Goal: Answer question/provide support: Answer question/provide support

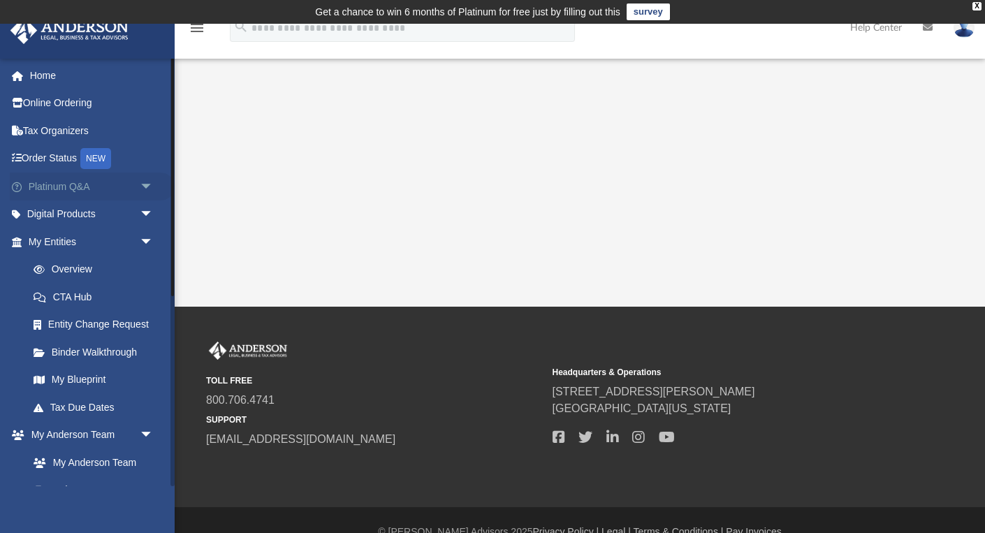
click at [76, 184] on link "Platinum Q&A arrow_drop_down" at bounding box center [92, 187] width 165 height 28
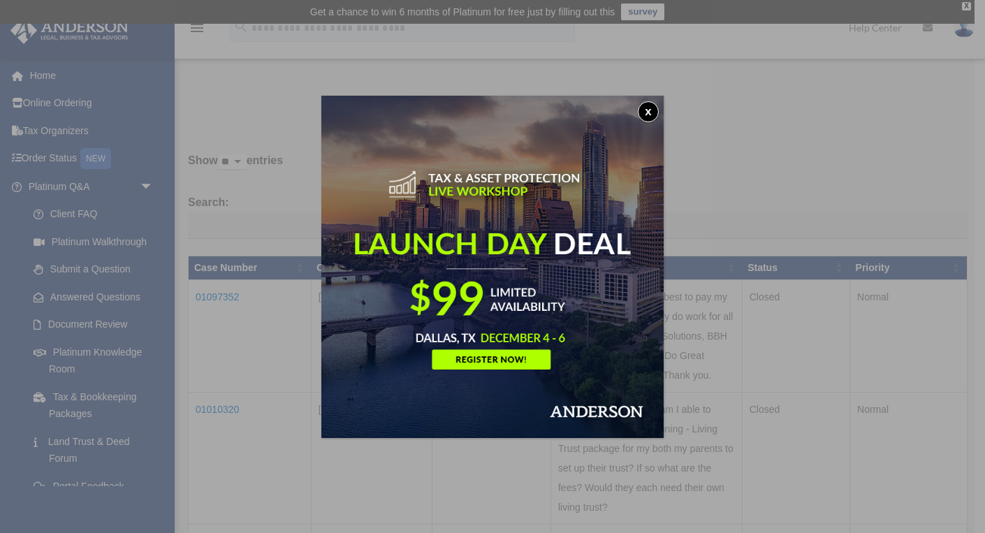
click at [650, 109] on button "x" at bounding box center [648, 111] width 21 height 21
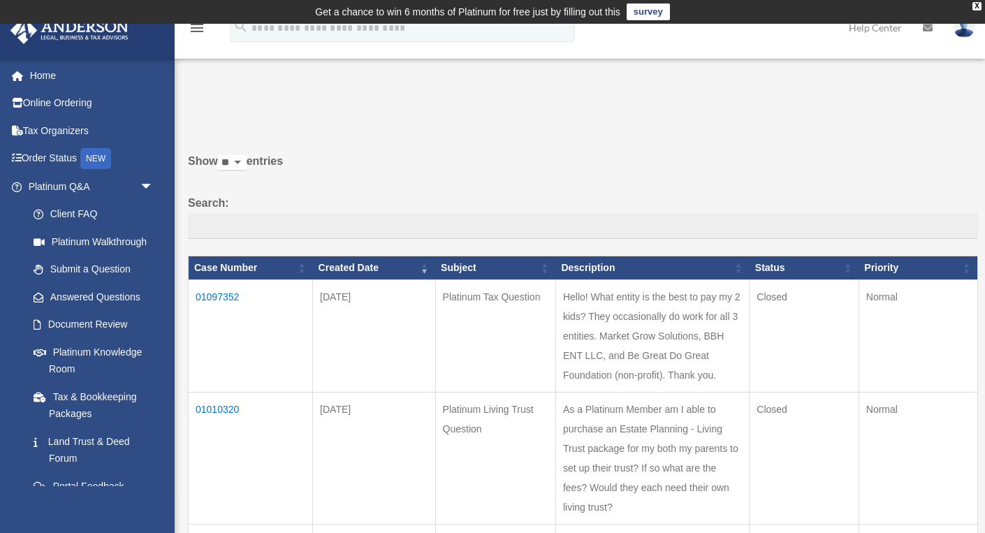
click at [215, 308] on td "01097352" at bounding box center [251, 336] width 124 height 113
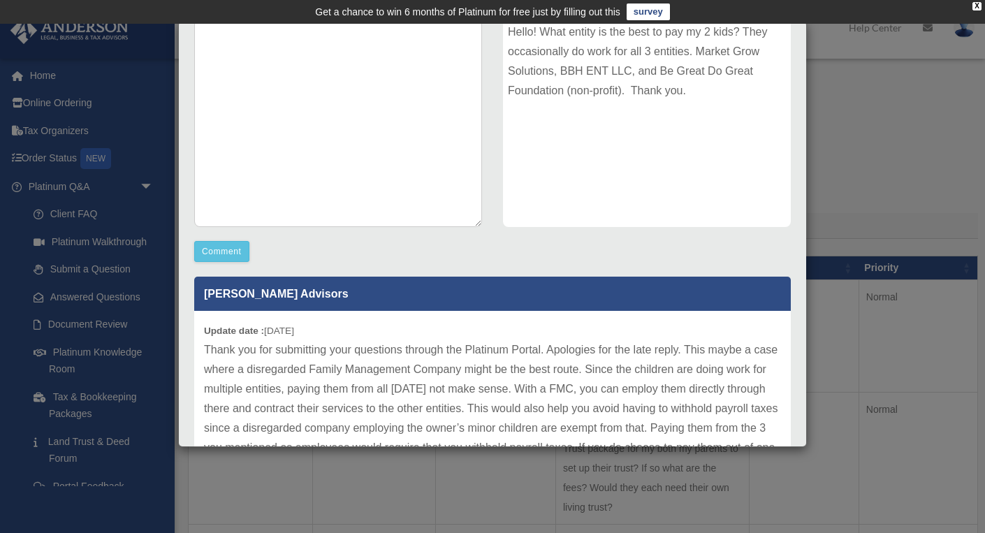
scroll to position [204, 0]
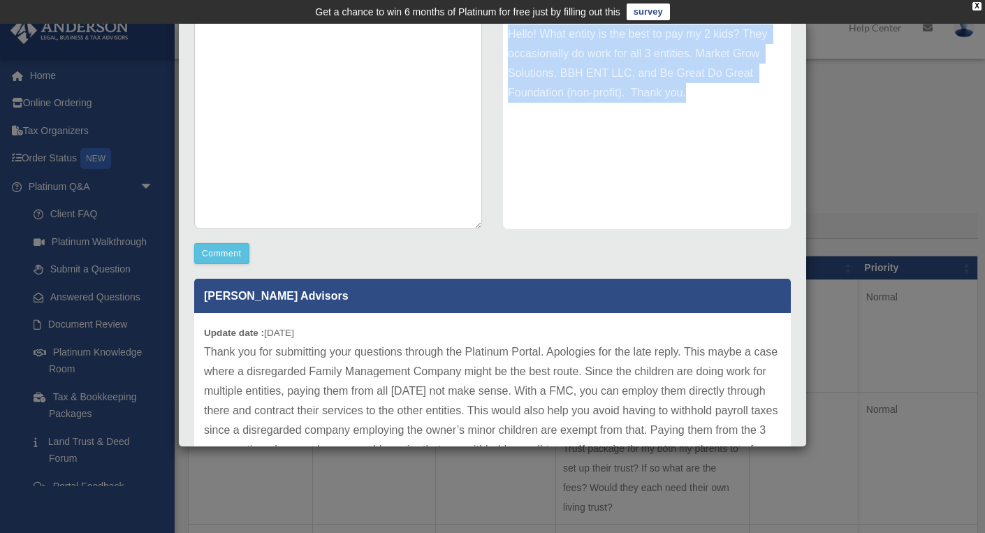
drag, startPoint x: 509, startPoint y: 33, endPoint x: 670, endPoint y: 138, distance: 191.9
click at [670, 138] on div "Hello! What entity is the best to pay my 2 kids? They occasionally do work for …" at bounding box center [647, 125] width 288 height 210
copy div "Hello! What entity is the best to pay my 2 kids? They occasionally do work for …"
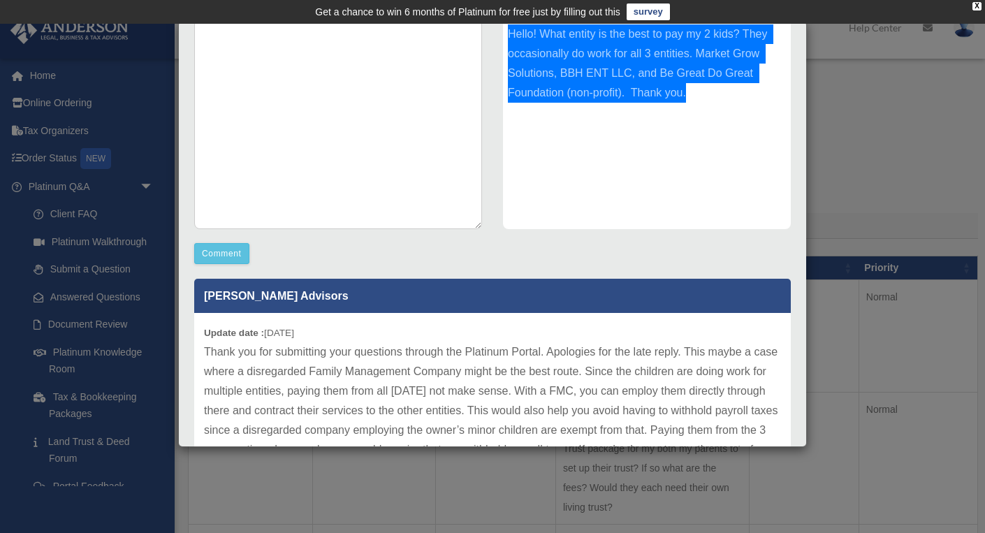
click at [934, 215] on div "Case Detail × Platinum Tax Question Case Number 01097352 Created Date September…" at bounding box center [492, 266] width 985 height 533
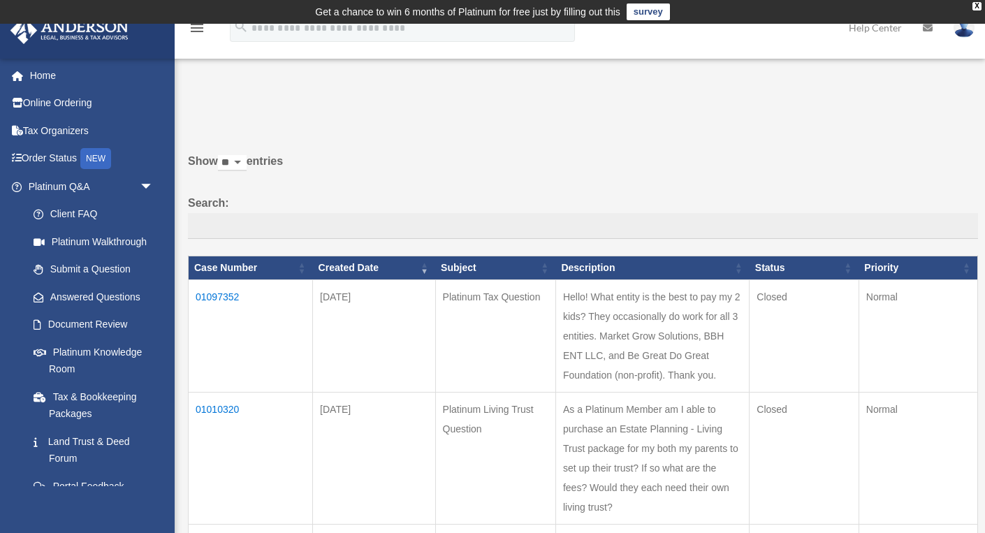
click at [217, 307] on td "01097352" at bounding box center [251, 336] width 124 height 113
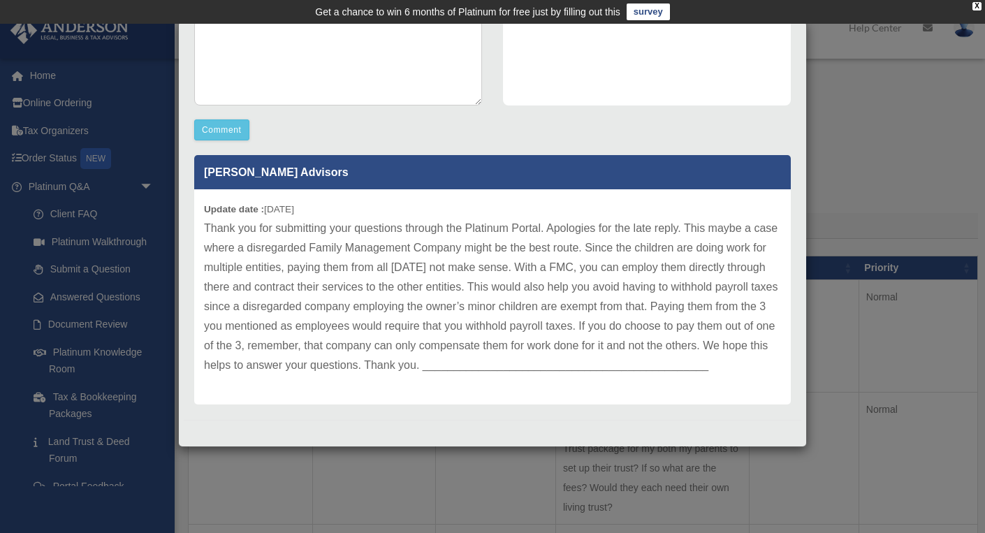
scroll to position [328, 0]
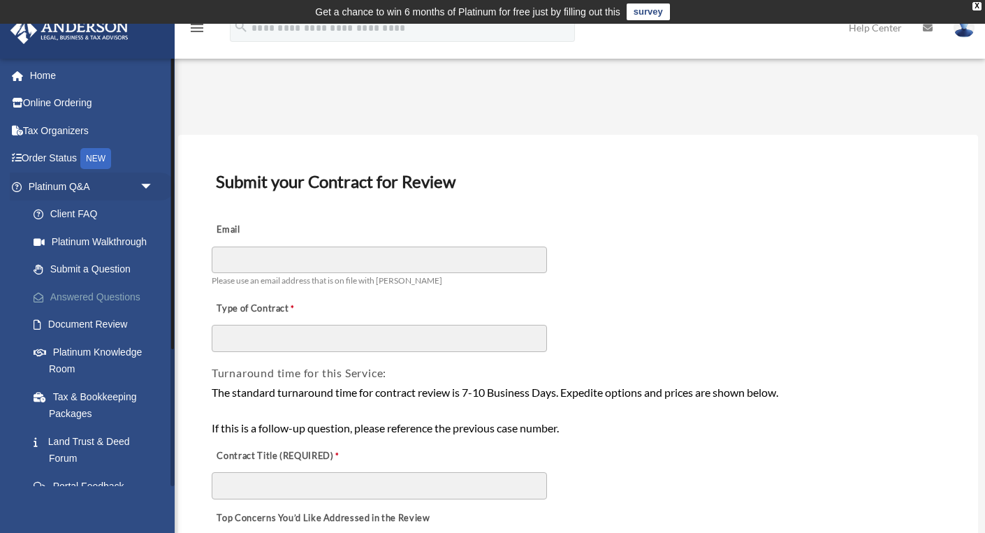
click at [94, 298] on link "Answered Questions" at bounding box center [97, 297] width 155 height 28
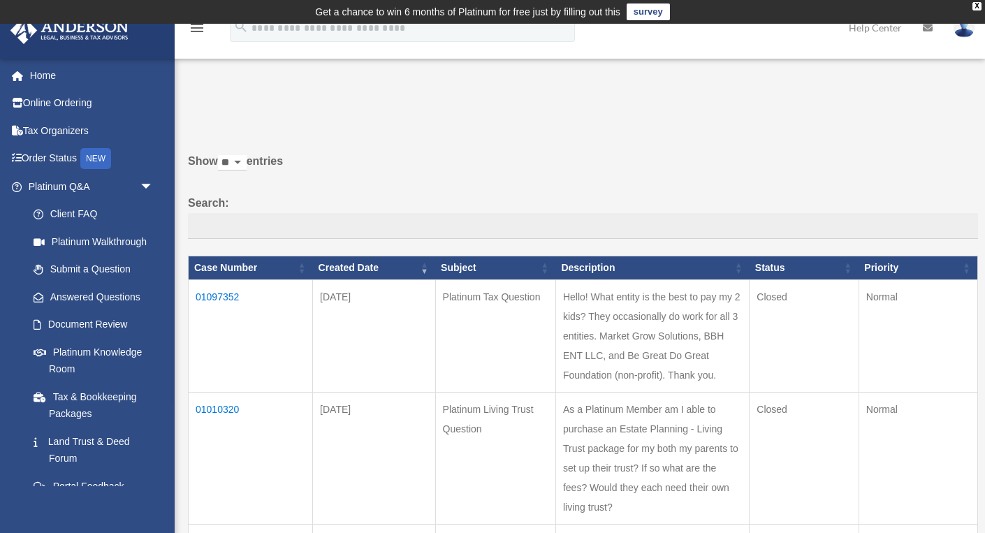
click at [222, 305] on td "01097352" at bounding box center [251, 336] width 124 height 113
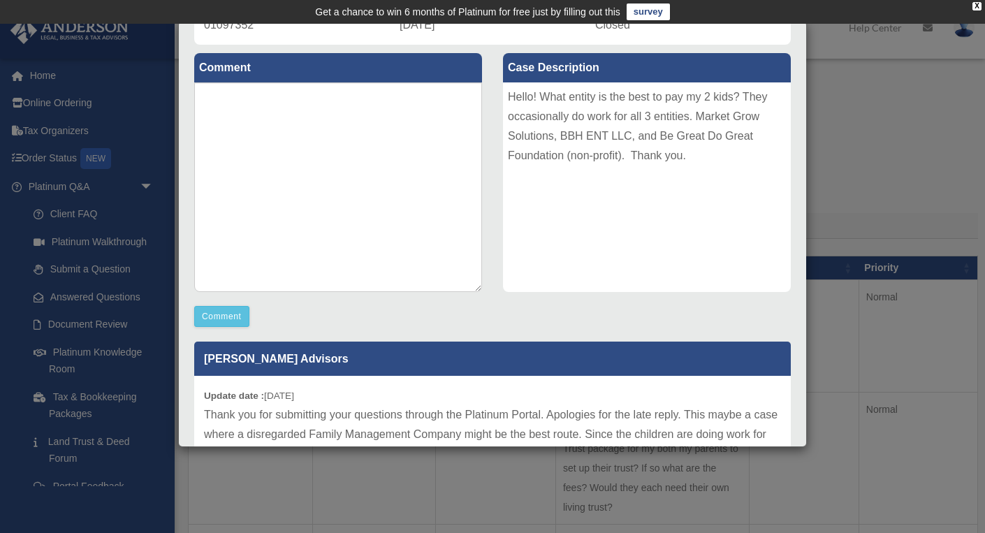
scroll to position [124, 0]
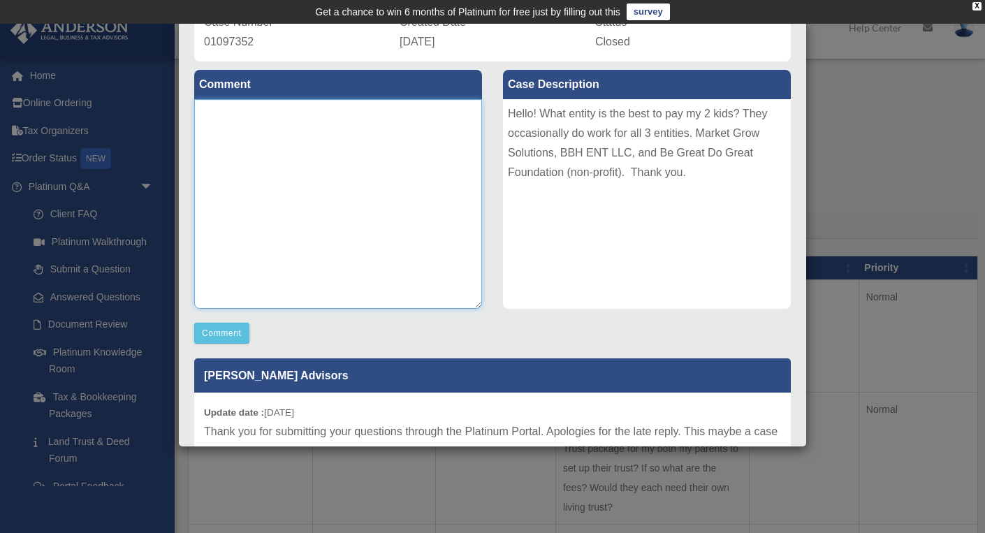
click at [242, 121] on textarea at bounding box center [338, 204] width 288 height 210
paste textarea "**********"
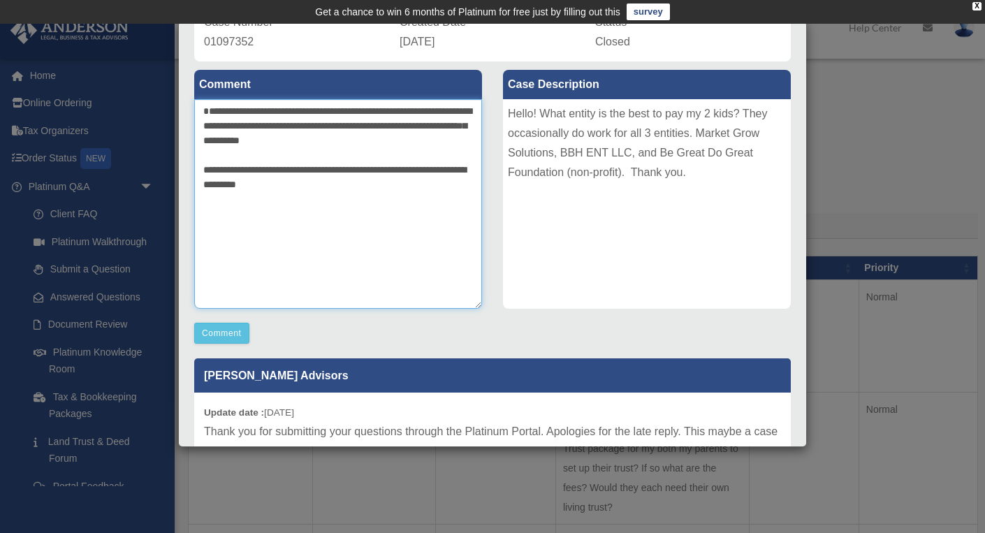
click at [203, 111] on textarea "**********" at bounding box center [338, 204] width 288 height 210
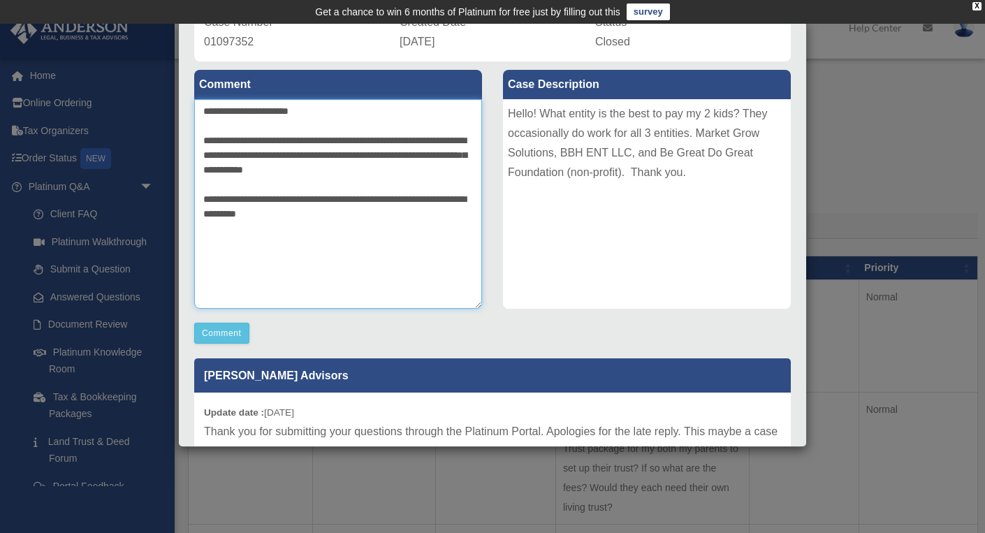
click at [208, 141] on textarea "**********" at bounding box center [338, 204] width 288 height 210
click at [218, 201] on textarea "**********" at bounding box center [338, 204] width 288 height 210
type textarea "**********"
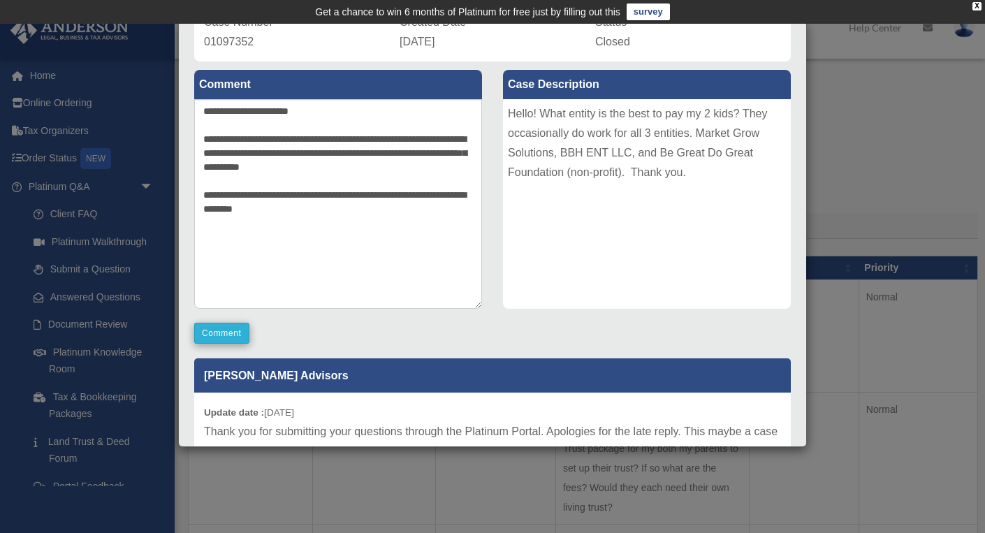
click at [228, 333] on button "Comment" at bounding box center [221, 333] width 55 height 21
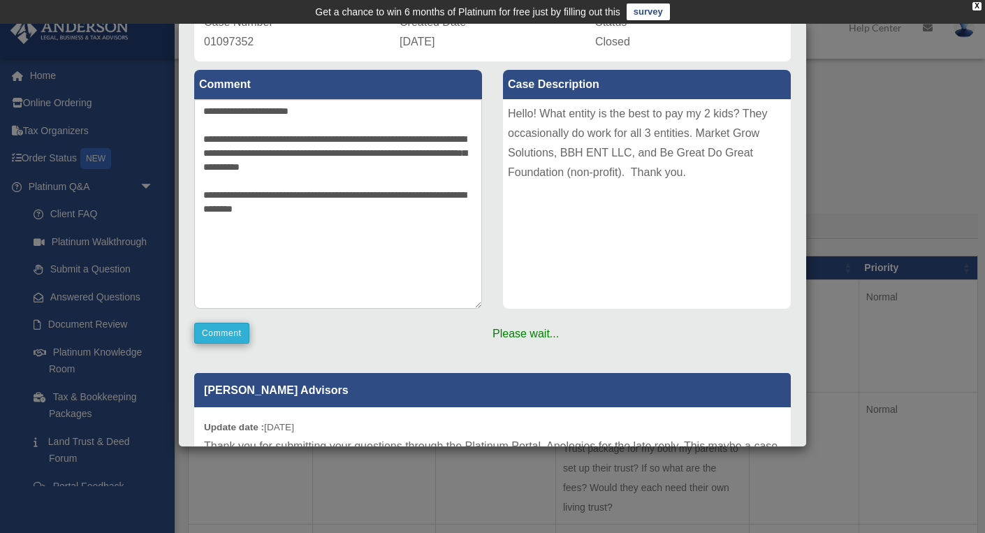
click at [222, 330] on button "Comment" at bounding box center [221, 333] width 55 height 21
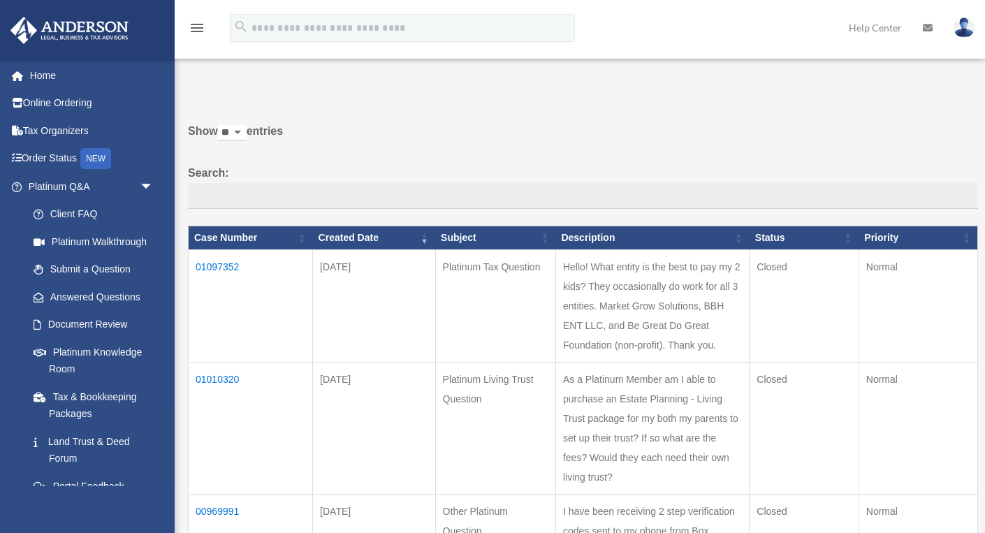
scroll to position [30, 0]
click at [217, 275] on td "01097352" at bounding box center [251, 306] width 124 height 113
click at [219, 277] on td "01097352" at bounding box center [251, 306] width 124 height 113
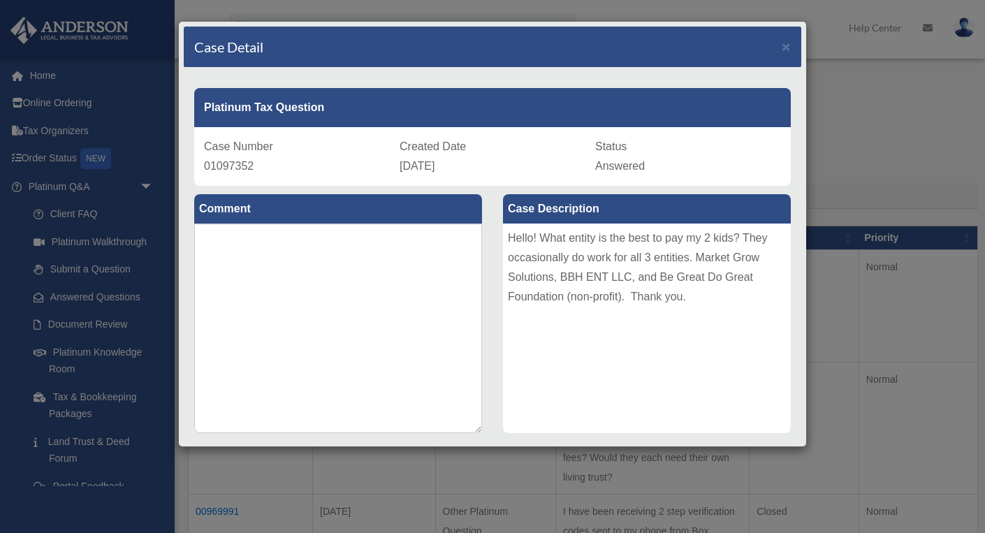
scroll to position [0, 0]
click at [785, 45] on span "×" at bounding box center [786, 46] width 9 height 16
